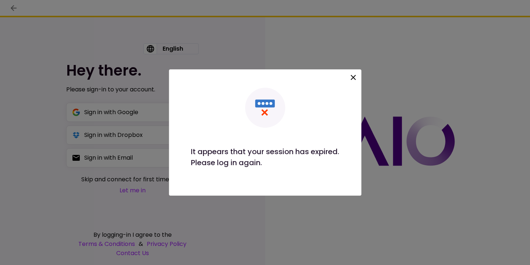
click at [356, 79] on icon at bounding box center [352, 77] width 9 height 9
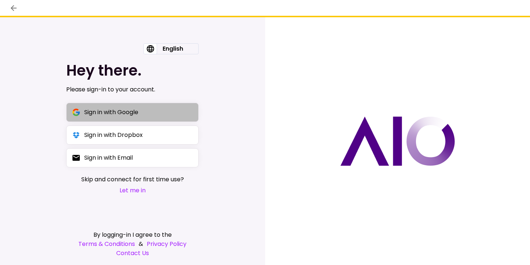
click at [169, 104] on button "Sign in with Google" at bounding box center [132, 112] width 132 height 19
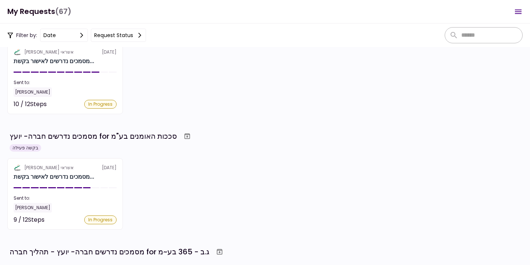
scroll to position [143, 0]
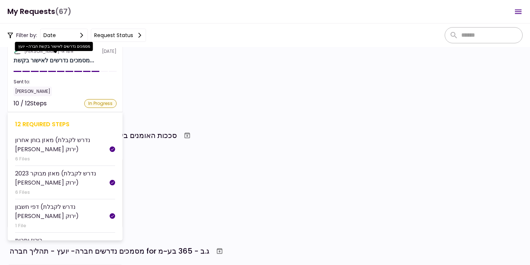
click at [87, 60] on div "מסמכים נדרשים לאישור בקשת..." at bounding box center [54, 60] width 81 height 9
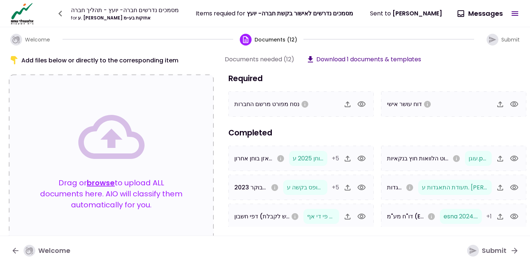
click at [57, 12] on icon "button" at bounding box center [60, 14] width 12 height 12
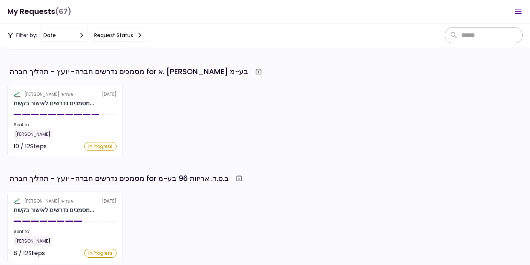
scroll to position [432, 0]
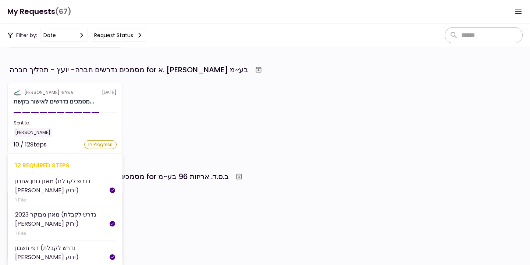
click at [91, 112] on section "אלטשולר שחם אשראי [DATE] מסמכים נדרשים לאישור בקשת... Sent to: [PERSON_NAME] 10…" at bounding box center [64, 119] width 115 height 72
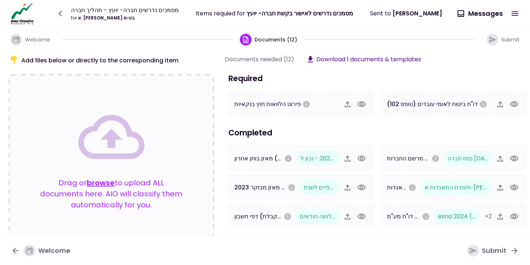
click at [512, 103] on icon "button" at bounding box center [514, 104] width 8 height 6
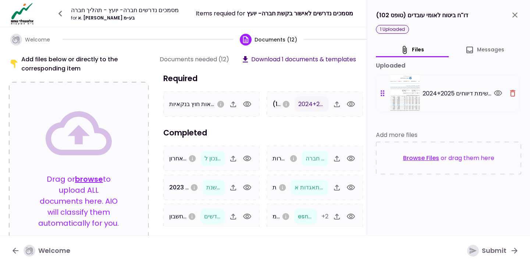
click at [515, 19] on icon "close" at bounding box center [514, 15] width 9 height 9
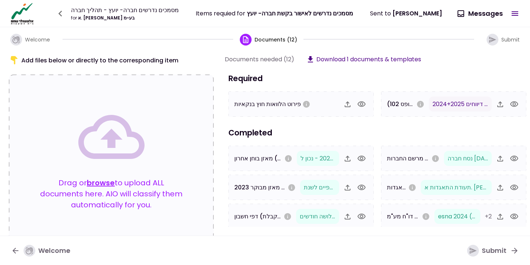
click at [490, 40] on icon "button" at bounding box center [492, 40] width 8 height 8
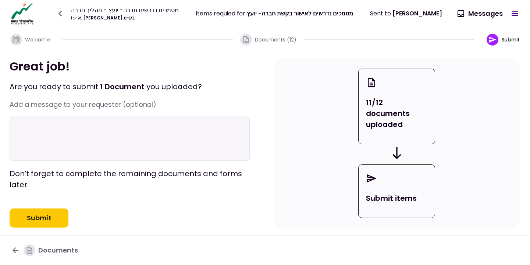
click at [36, 228] on button "Submit" at bounding box center [39, 218] width 59 height 19
